Goal: Check status

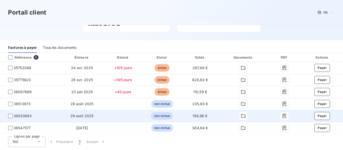
scroll to position [52, 0]
click at [282, 116] on icon "button" at bounding box center [284, 116] width 5 height 5
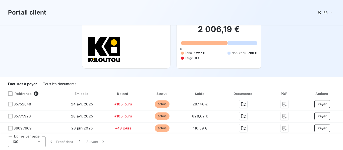
scroll to position [0, 0]
